Goal: Information Seeking & Learning: Learn about a topic

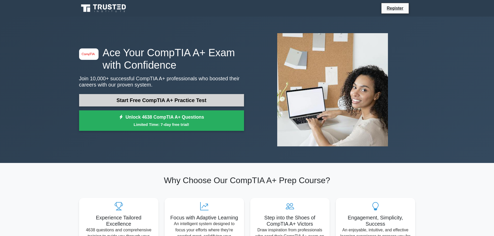
click at [191, 101] on link "Start Free CompTIA A+ Practice Test" at bounding box center [161, 100] width 165 height 12
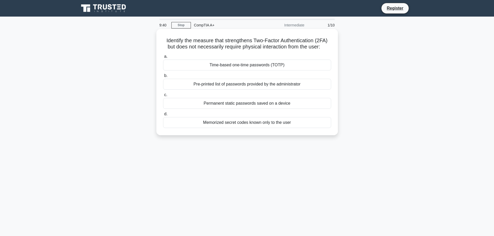
drag, startPoint x: 273, startPoint y: 65, endPoint x: 276, endPoint y: 73, distance: 8.4
click at [276, 73] on div "a. Time-based one-time passwords (TOTP) b. Pre-printed list of passwords provid…" at bounding box center [247, 90] width 174 height 77
click at [238, 65] on div "Time-based one-time passwords (TOTP)" at bounding box center [247, 65] width 168 height 11
click at [163, 58] on input "a. Time-based one-time passwords (TOTP)" at bounding box center [163, 56] width 0 height 3
click at [246, 121] on div "SSD (Solid State Drive)" at bounding box center [247, 122] width 168 height 11
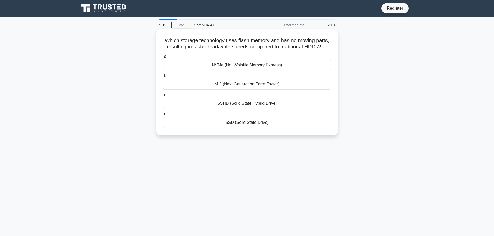
click at [163, 116] on input "d. SSD (Solid State Drive)" at bounding box center [163, 113] width 0 height 3
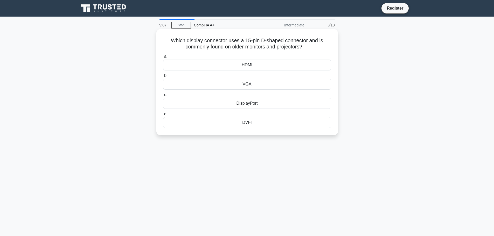
click at [247, 86] on div "VGA" at bounding box center [247, 84] width 168 height 11
click at [163, 77] on input "b. VGA" at bounding box center [163, 75] width 0 height 3
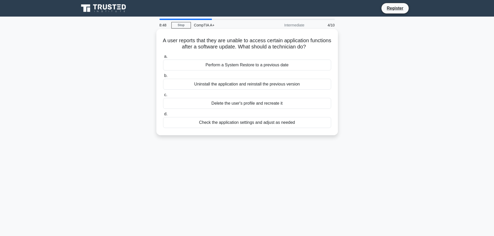
click at [245, 124] on div "Check the application settings and adjust as needed" at bounding box center [247, 122] width 168 height 11
click at [163, 116] on input "d. Check the application settings and adjust as needed" at bounding box center [163, 113] width 0 height 3
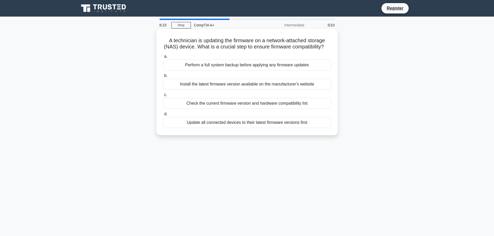
click at [228, 109] on div "Check the current firmware version and hardware compatibility list" at bounding box center [247, 103] width 168 height 11
click at [163, 97] on input "c. Check the current firmware version and hardware compatibility list" at bounding box center [163, 94] width 0 height 3
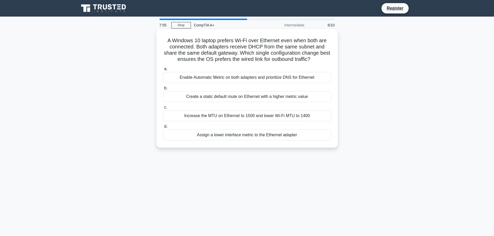
click at [233, 95] on div "Create a static default route on Ethernet with a higher metric value" at bounding box center [247, 96] width 168 height 11
click at [163, 90] on input "b. Create a static default route on Ethernet with a higher metric value" at bounding box center [163, 88] width 0 height 3
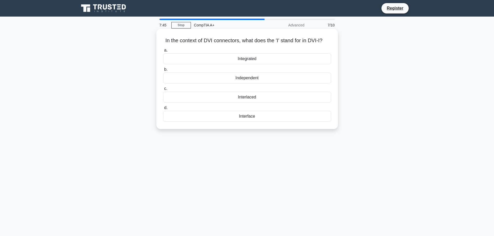
click at [248, 122] on div "Interface" at bounding box center [247, 116] width 168 height 11
click at [163, 110] on input "d. Interface" at bounding box center [163, 107] width 0 height 3
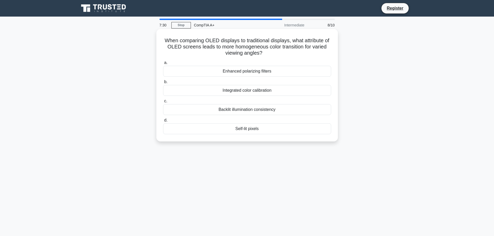
click at [265, 90] on div "Integrated color calibration" at bounding box center [247, 90] width 168 height 11
click at [163, 84] on input "b. Integrated color calibration" at bounding box center [163, 81] width 0 height 3
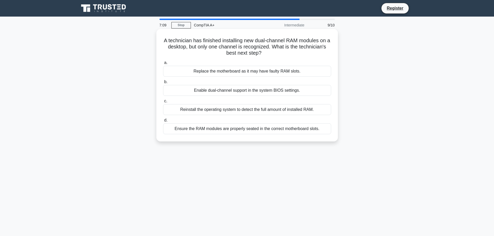
click at [261, 89] on div "Enable dual-channel support in the system BIOS settings." at bounding box center [247, 90] width 168 height 11
click at [163, 84] on input "b. Enable dual-channel support in the system BIOS settings." at bounding box center [163, 81] width 0 height 3
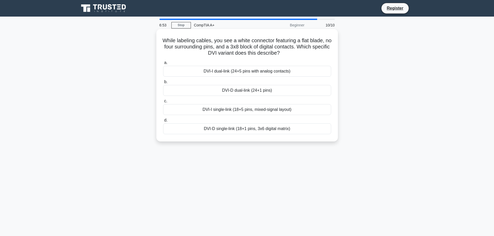
click at [270, 94] on div "DVI-D dual-link (24+1 pins)" at bounding box center [247, 90] width 168 height 11
click at [163, 84] on input "b. DVI-D dual-link (24+1 pins)" at bounding box center [163, 81] width 0 height 3
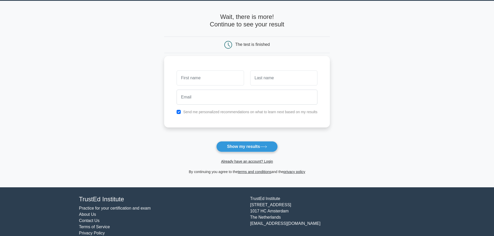
scroll to position [25, 0]
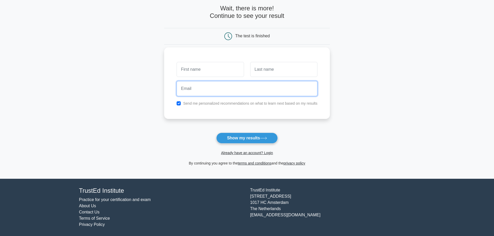
click at [209, 84] on input "email" at bounding box center [246, 88] width 141 height 15
paste input "debawa5735@bitmens.com"
type input "debawa5735@bitmens.com"
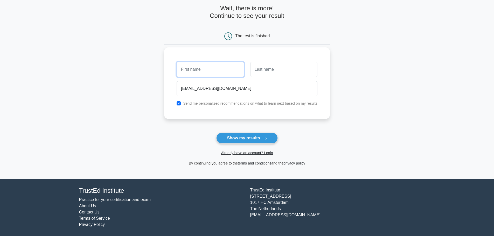
click at [208, 65] on input "text" at bounding box center [209, 69] width 67 height 15
type input "shdah"
click at [278, 64] on input "text" at bounding box center [283, 69] width 67 height 15
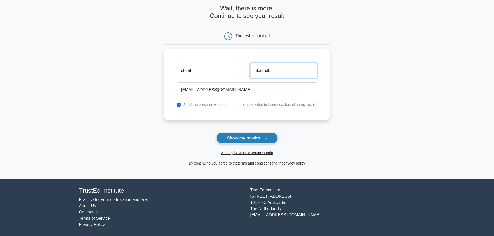
type input "nbasndb"
click at [263, 137] on icon at bounding box center [263, 138] width 7 height 3
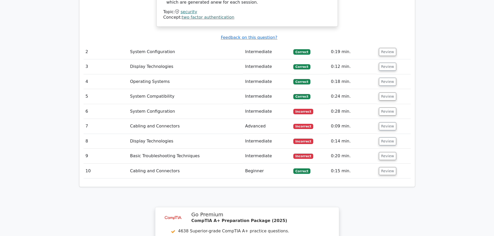
scroll to position [656, 0]
click at [384, 107] on button "Review" at bounding box center [387, 111] width 18 height 8
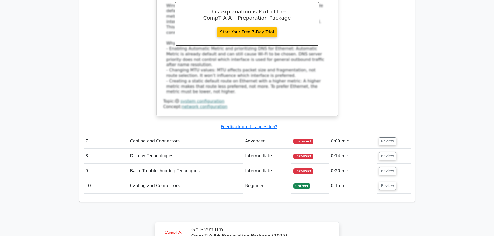
scroll to position [933, 0]
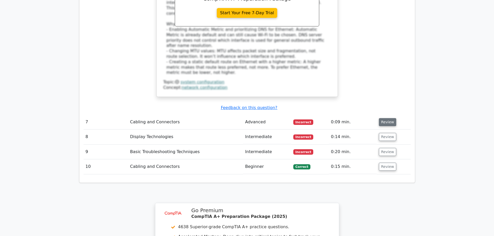
click at [385, 118] on button "Review" at bounding box center [387, 122] width 18 height 8
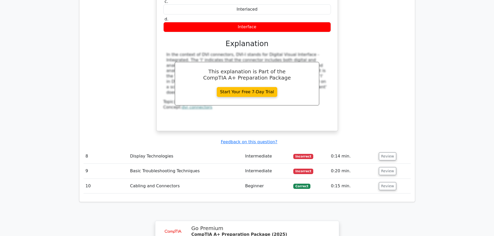
scroll to position [1209, 0]
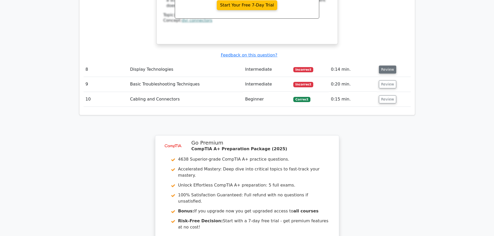
click at [384, 66] on button "Review" at bounding box center [387, 70] width 18 height 8
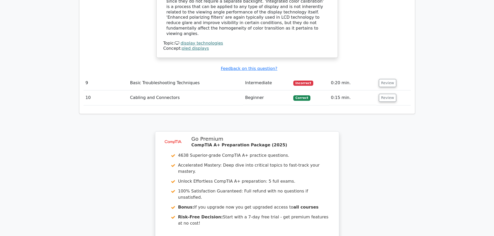
scroll to position [1512, 0]
